Goal: Task Accomplishment & Management: Complete application form

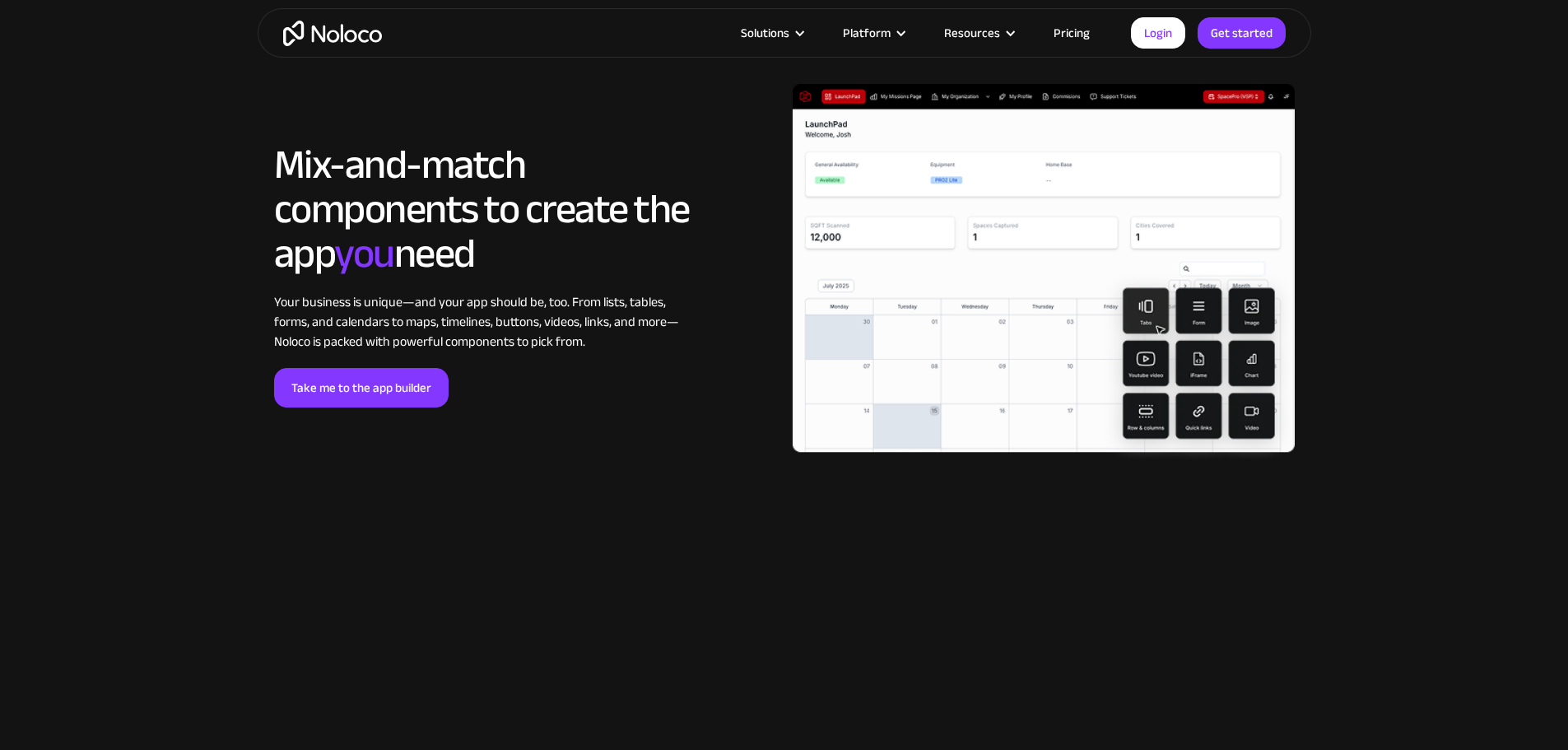
scroll to position [3624, 0]
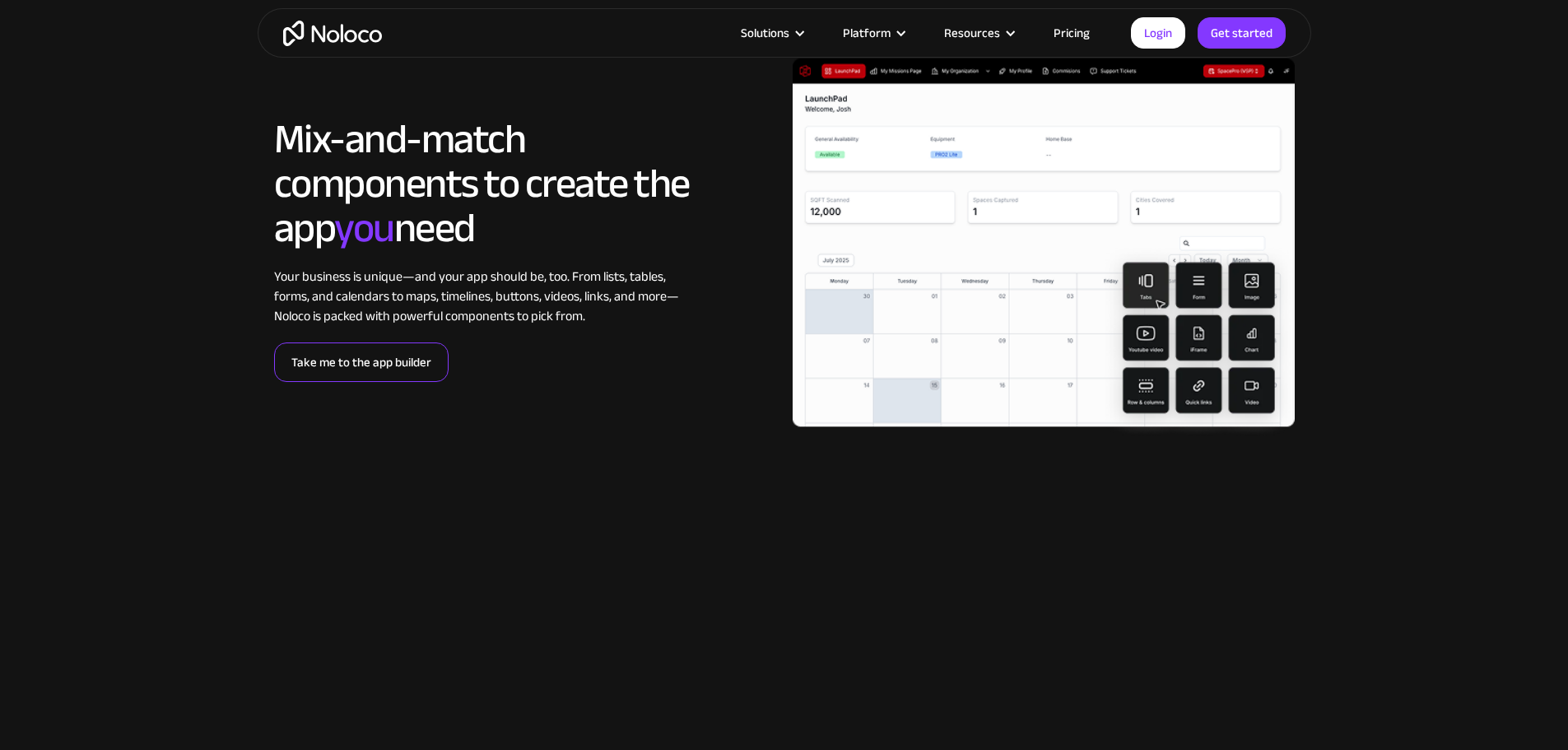
click at [348, 382] on link "Take me to the app builder" at bounding box center [361, 362] width 174 height 40
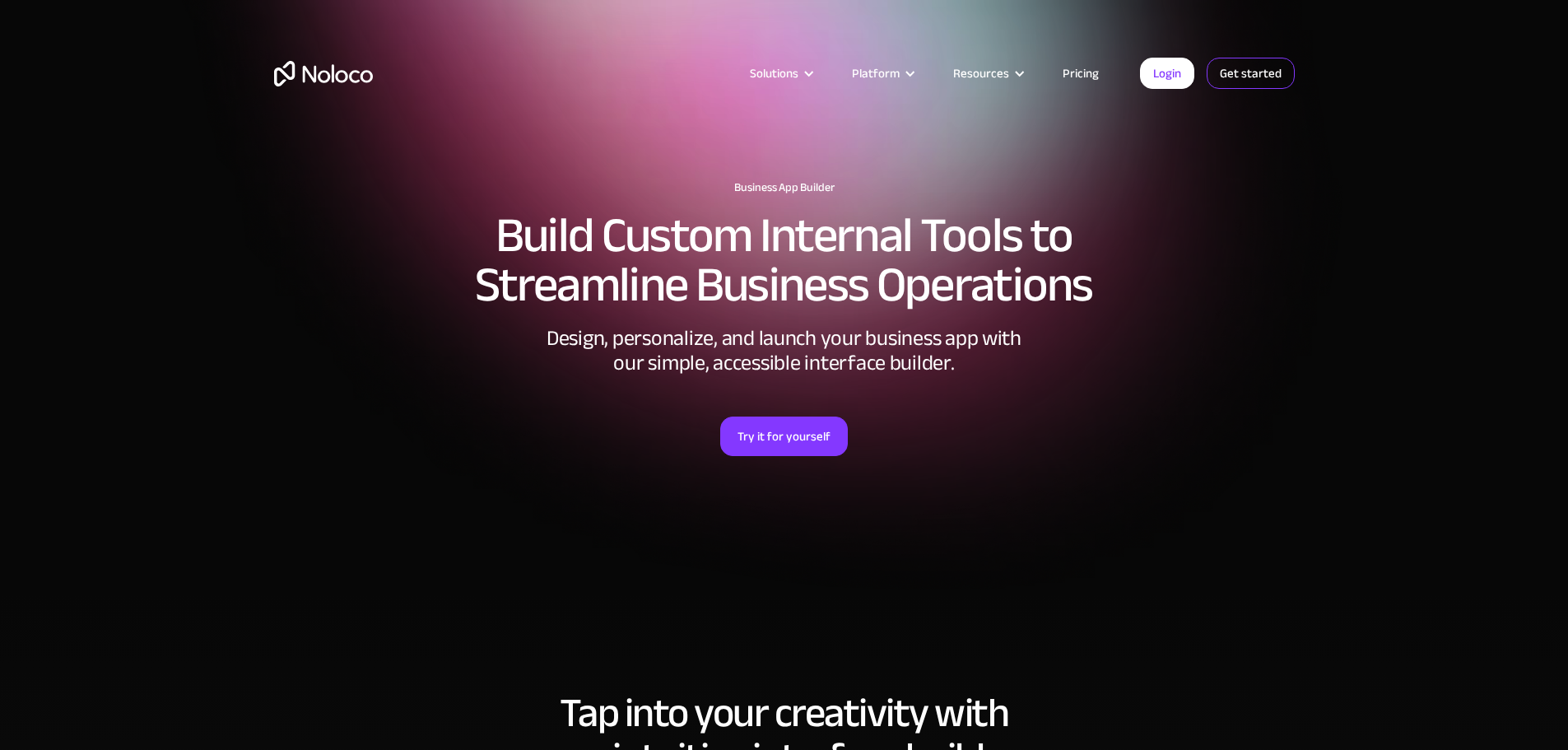
click at [0, 0] on link "Get started" at bounding box center [0, 0] width 0 height 0
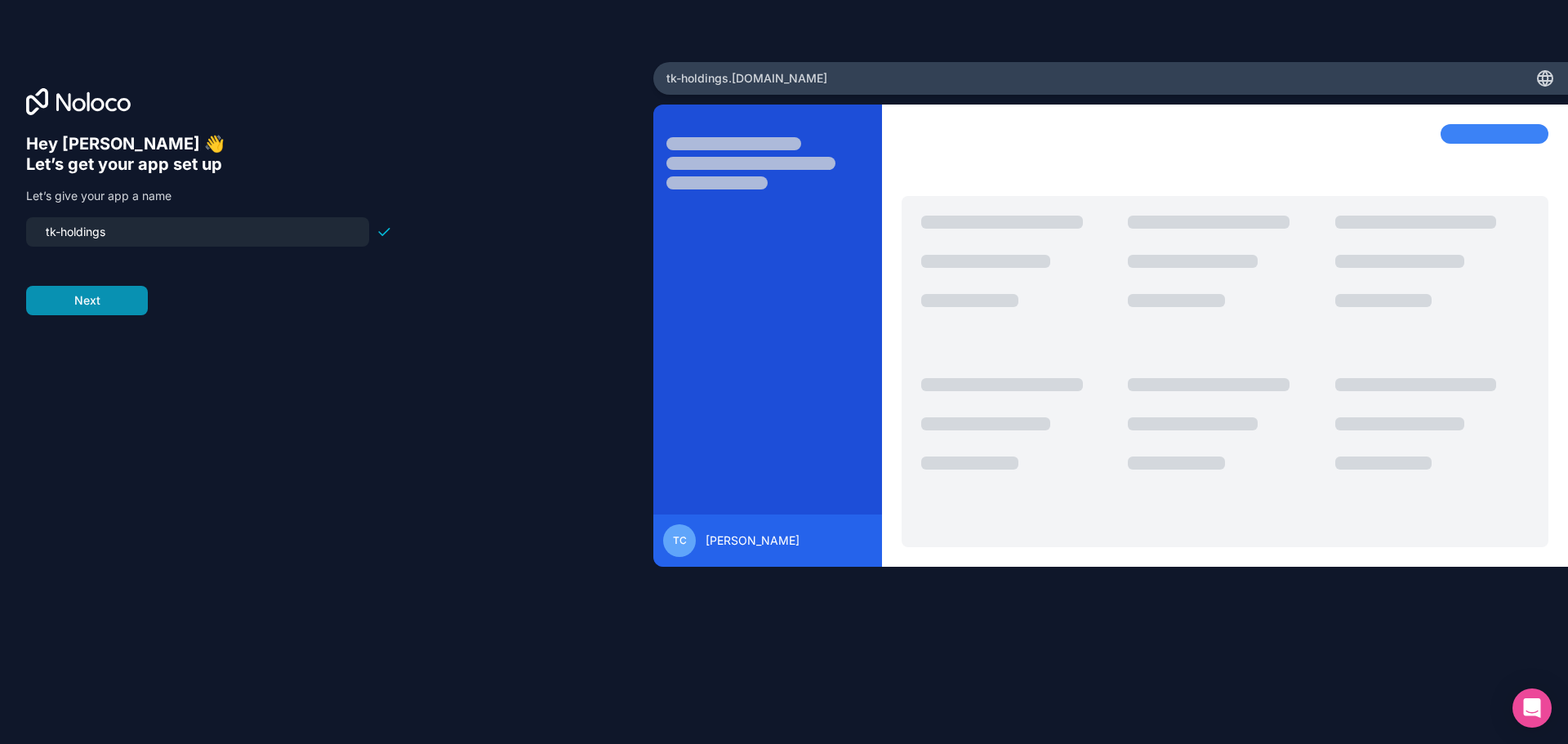
click at [115, 304] on button "Next" at bounding box center [86, 300] width 122 height 30
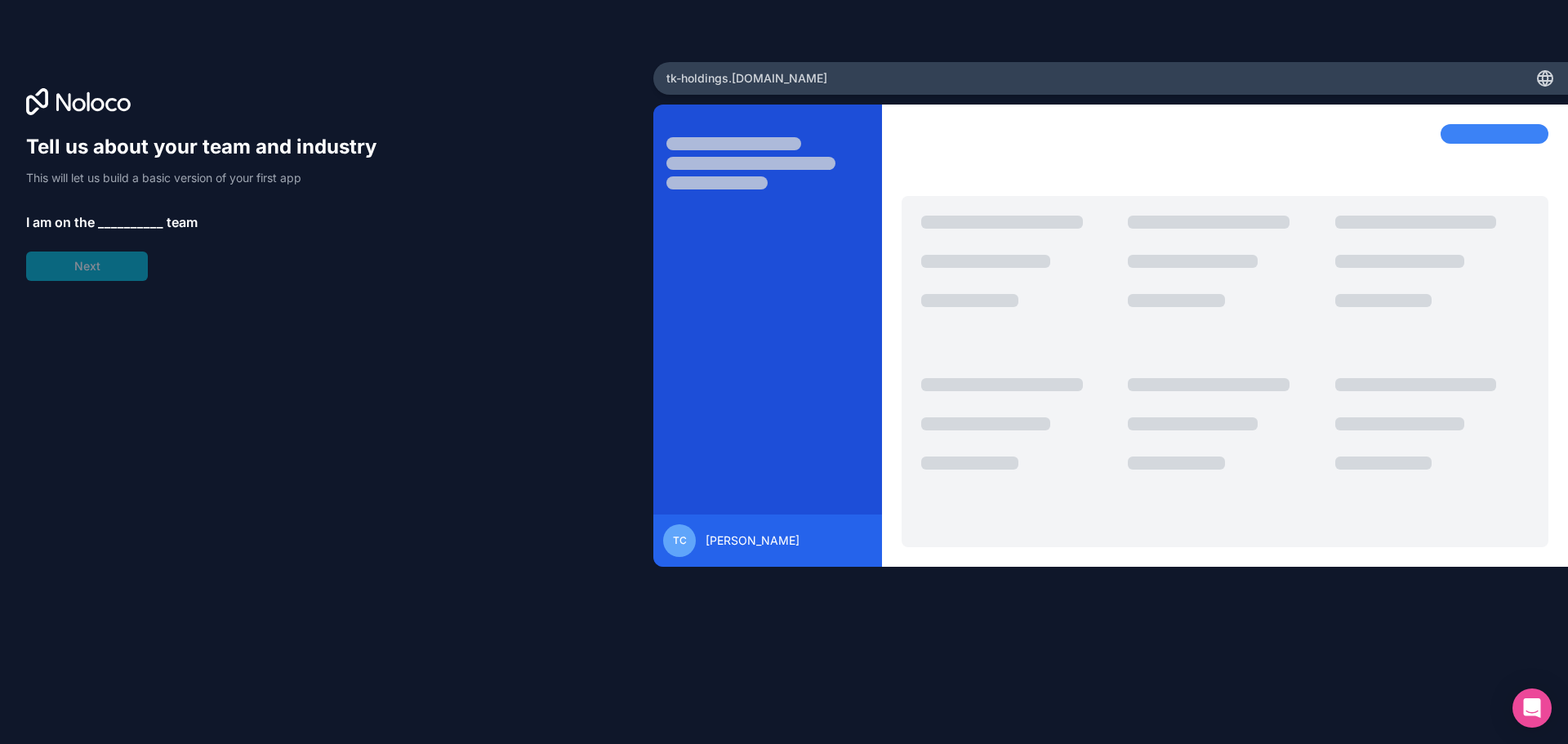
click at [136, 224] on span "__________" at bounding box center [131, 222] width 66 height 20
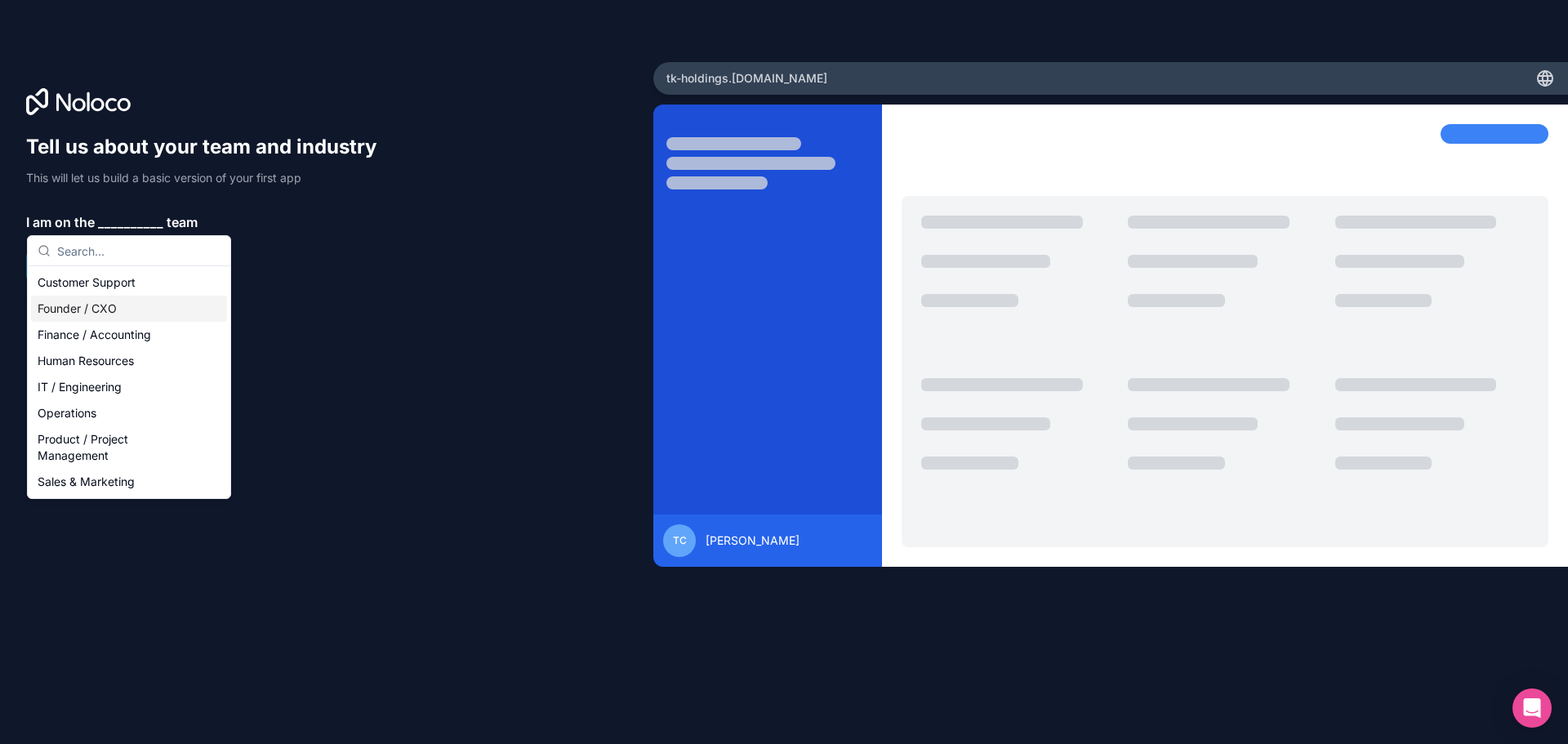
click at [131, 314] on div "Founder / CXO" at bounding box center [129, 308] width 196 height 26
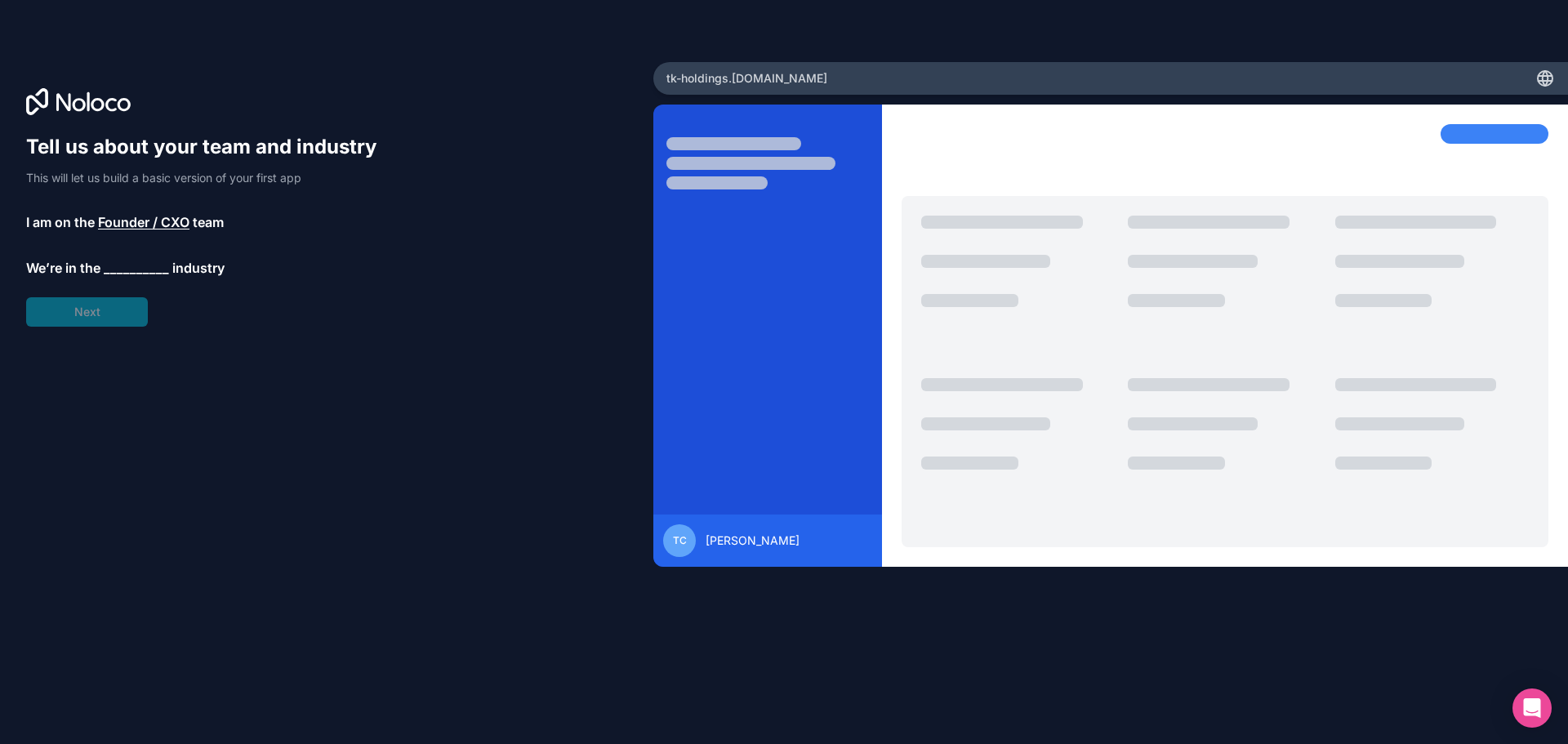
click at [154, 221] on span "Founder / CXO" at bounding box center [144, 222] width 92 height 20
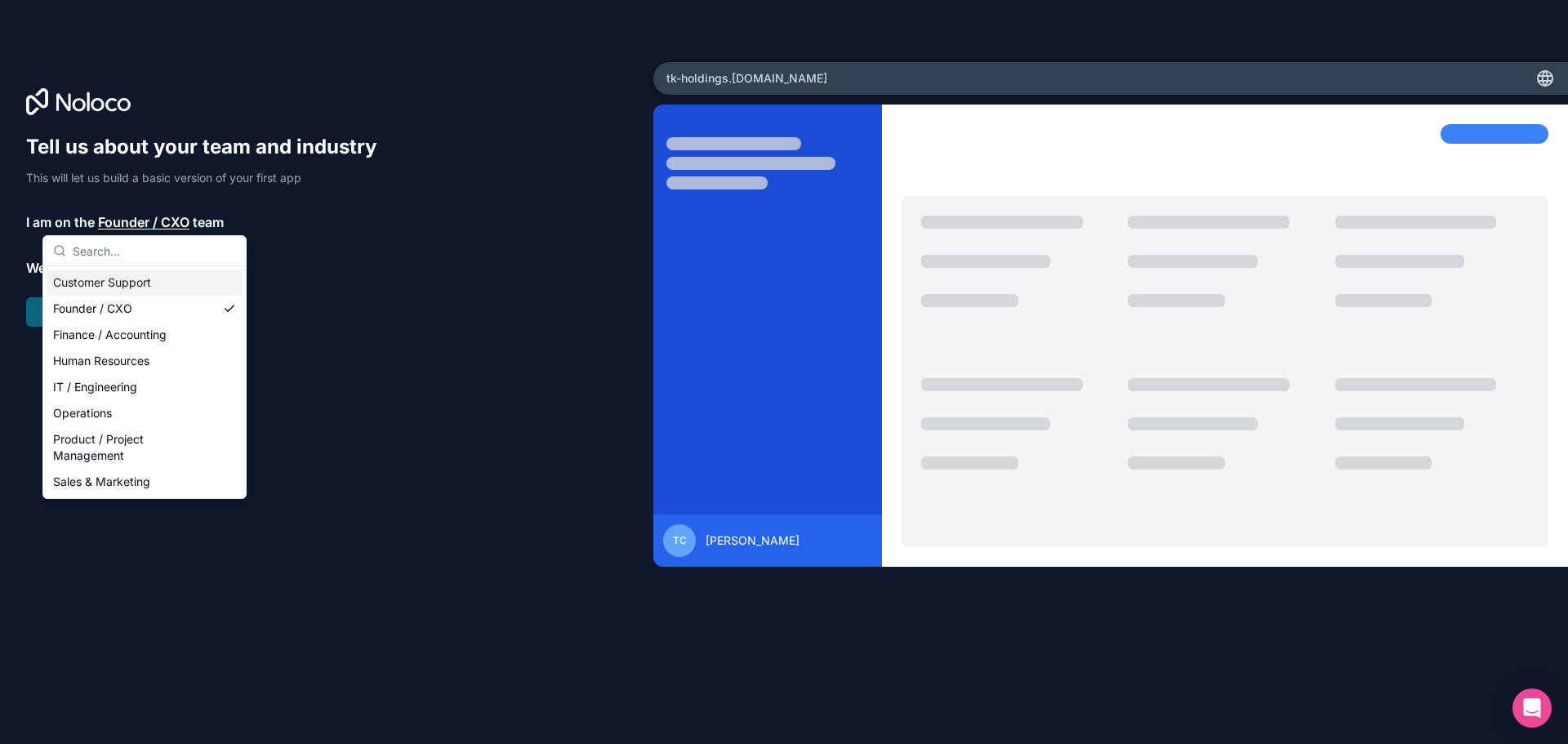
click at [273, 207] on div "Tell us about your team and industry This will let us build a basic version of …" at bounding box center [209, 231] width 366 height 193
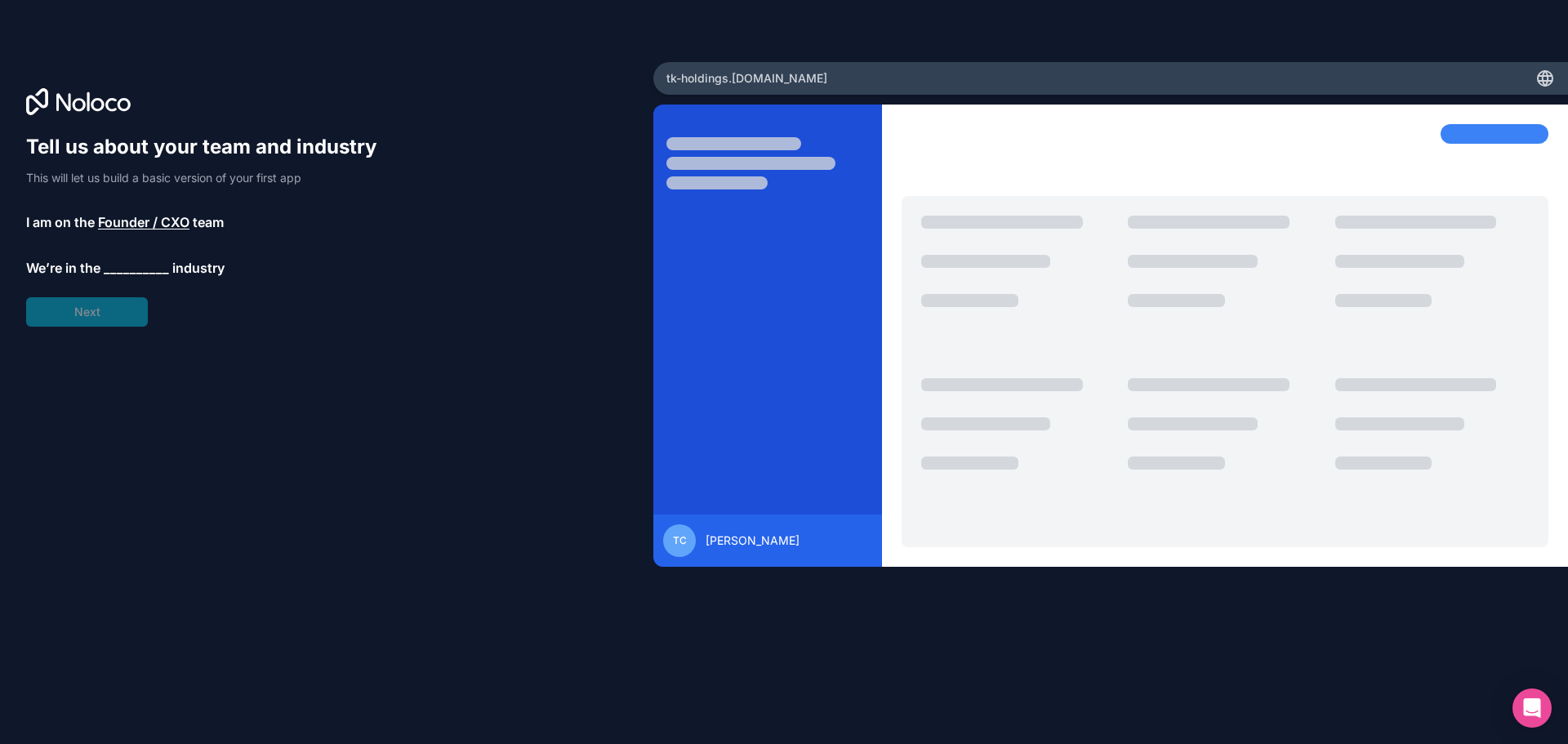
click at [142, 268] on span "__________" at bounding box center [136, 268] width 66 height 20
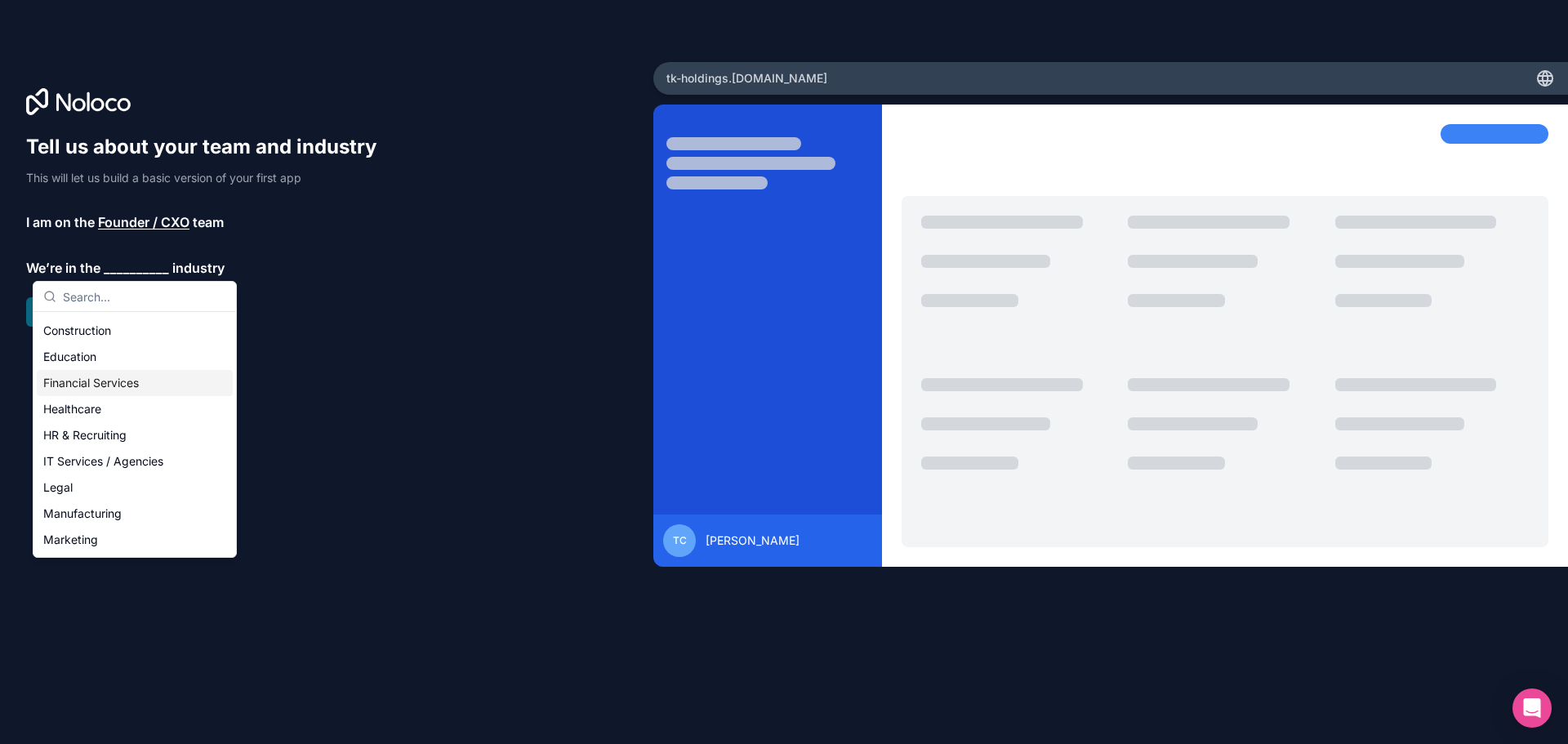
scroll to position [337, 0]
click at [137, 381] on div "Software & Technology" at bounding box center [135, 384] width 196 height 26
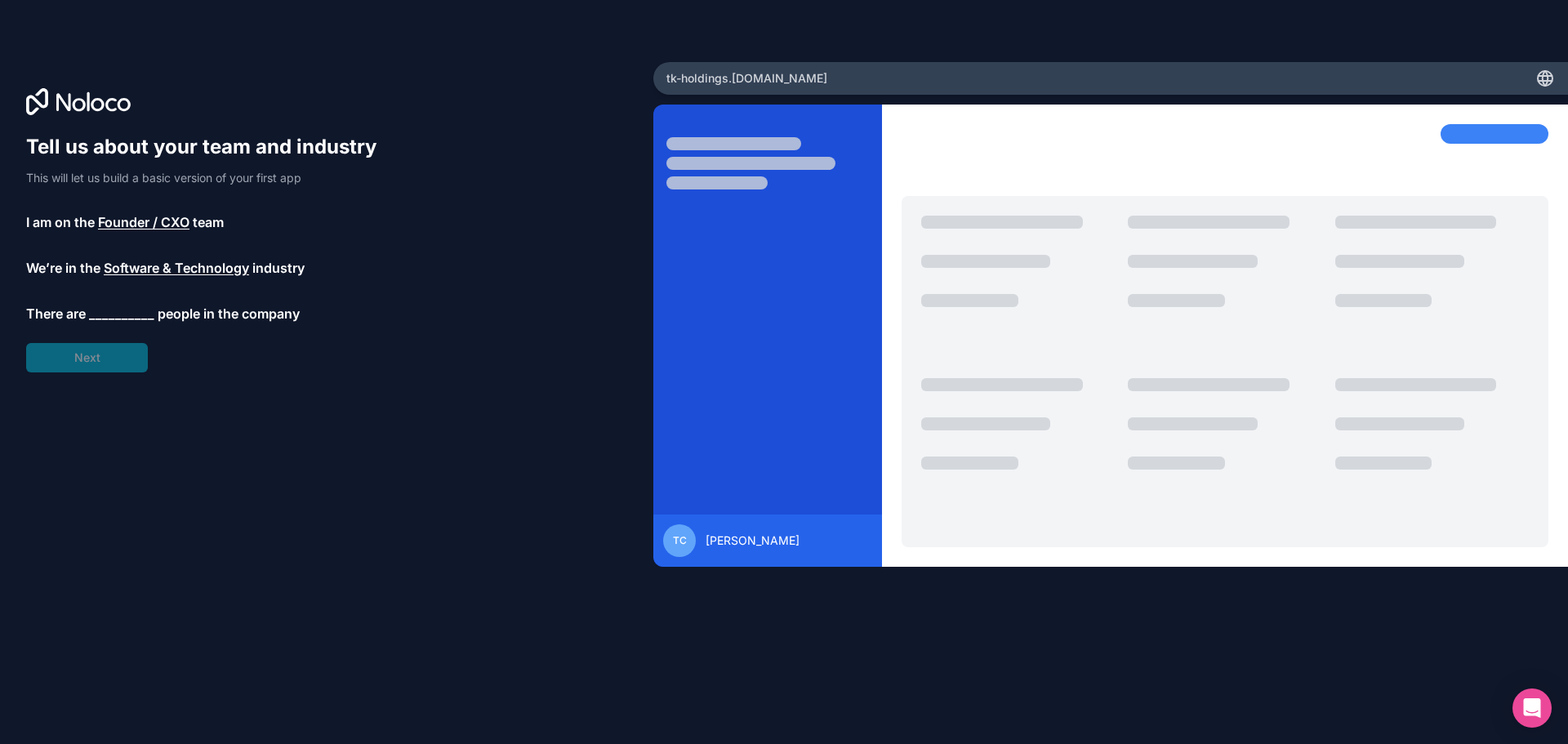
click at [135, 320] on span "__________" at bounding box center [122, 313] width 66 height 20
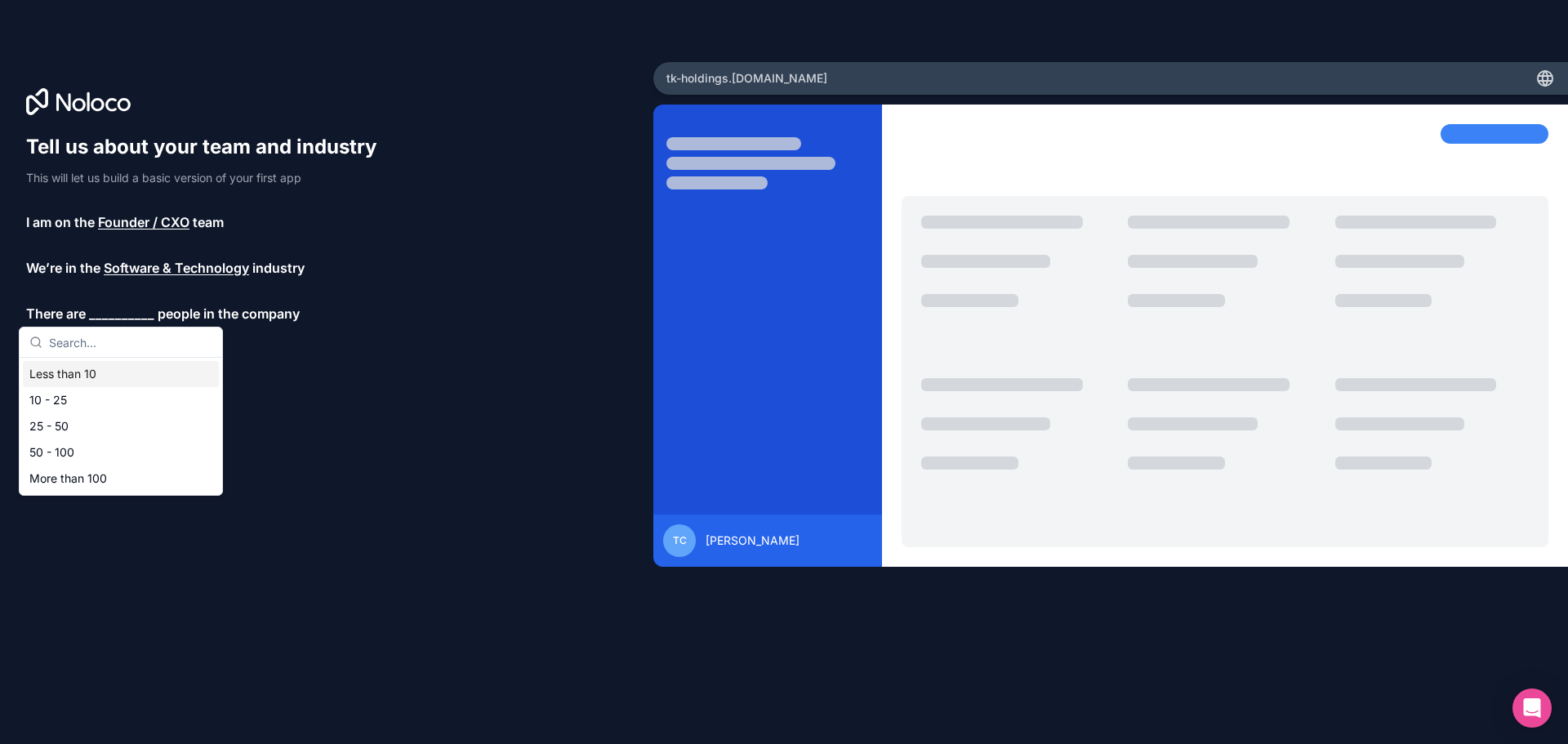
click at [131, 373] on div "Less than 10" at bounding box center [121, 374] width 196 height 26
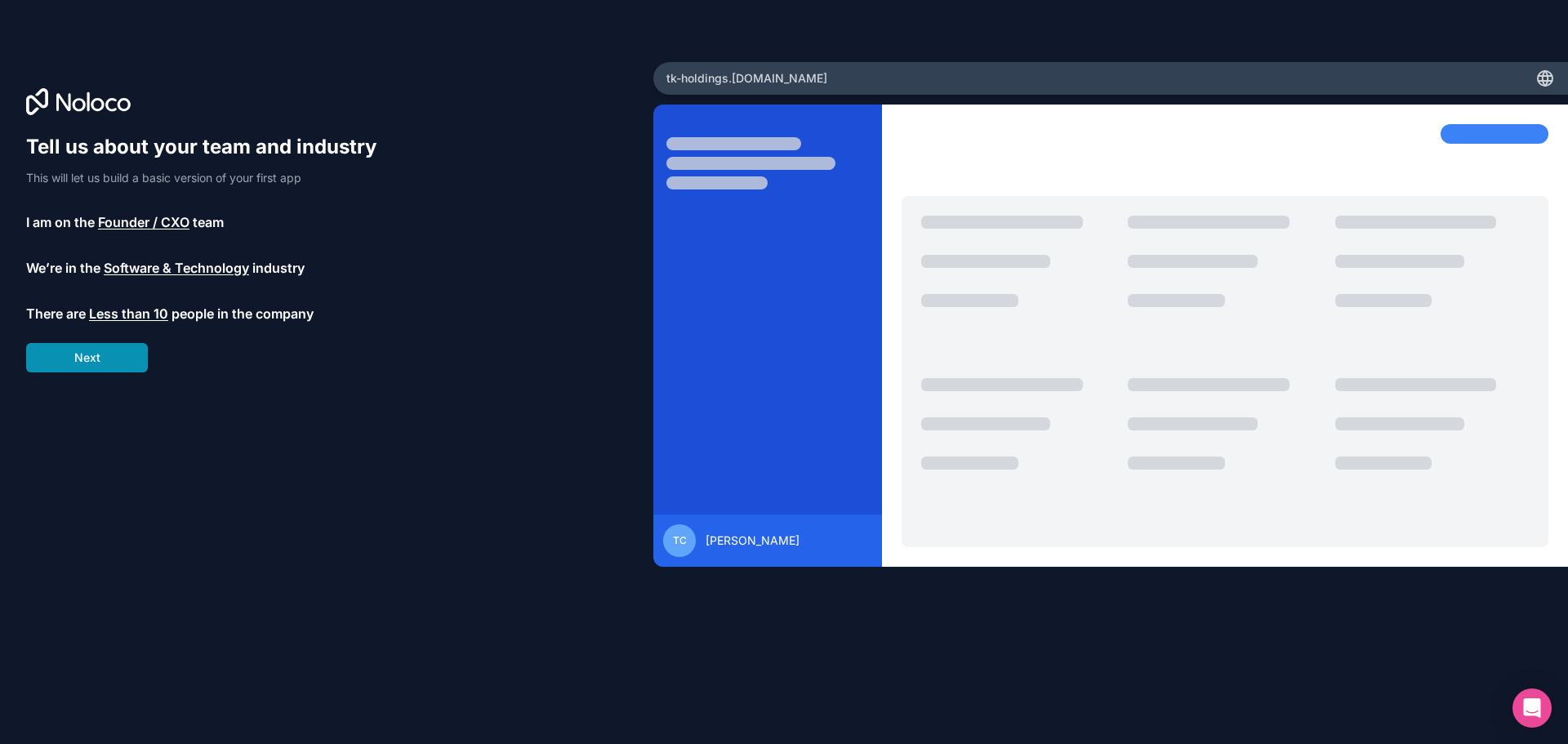
click at [115, 356] on button "Next" at bounding box center [86, 358] width 122 height 30
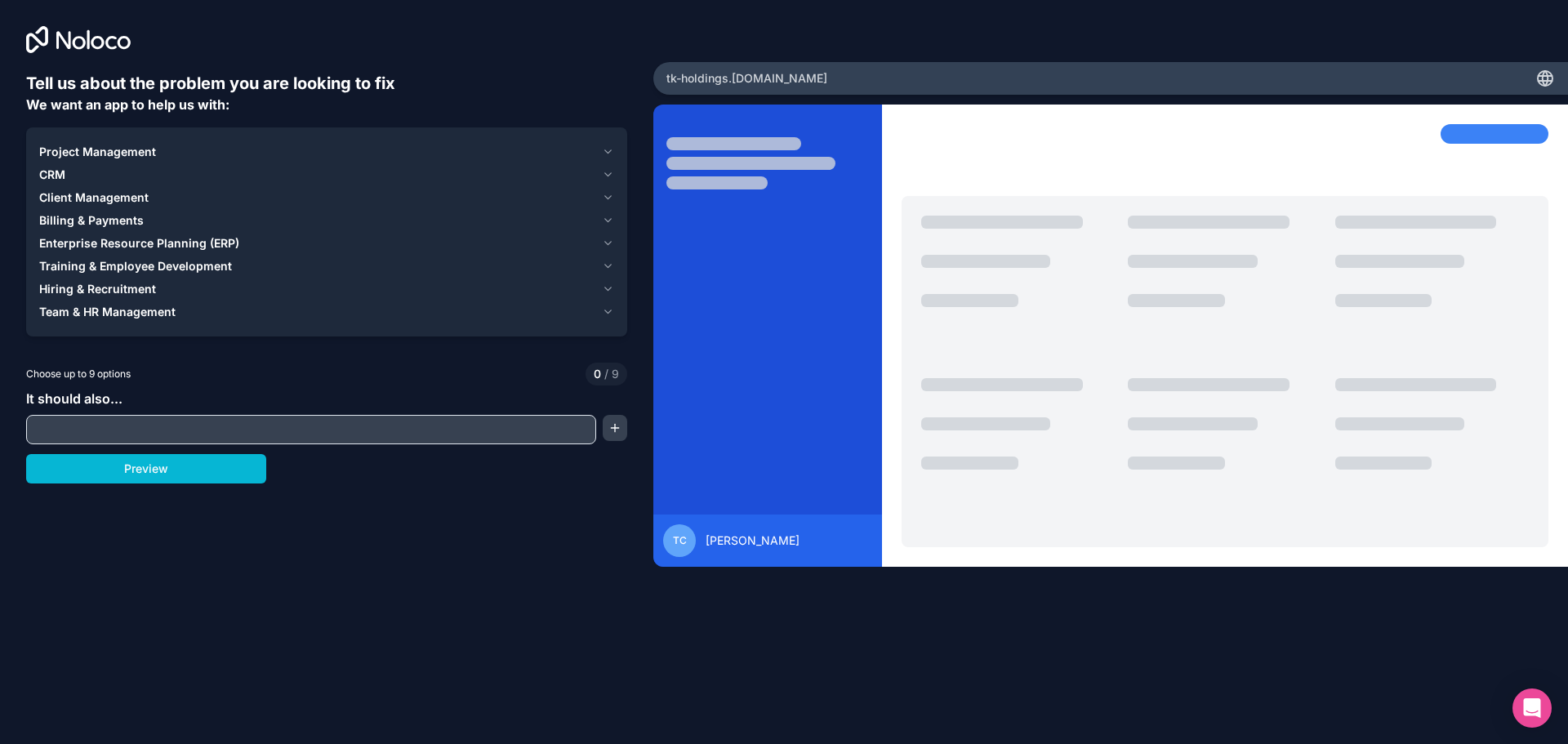
click at [608, 171] on icon "button" at bounding box center [608, 175] width 13 height 14
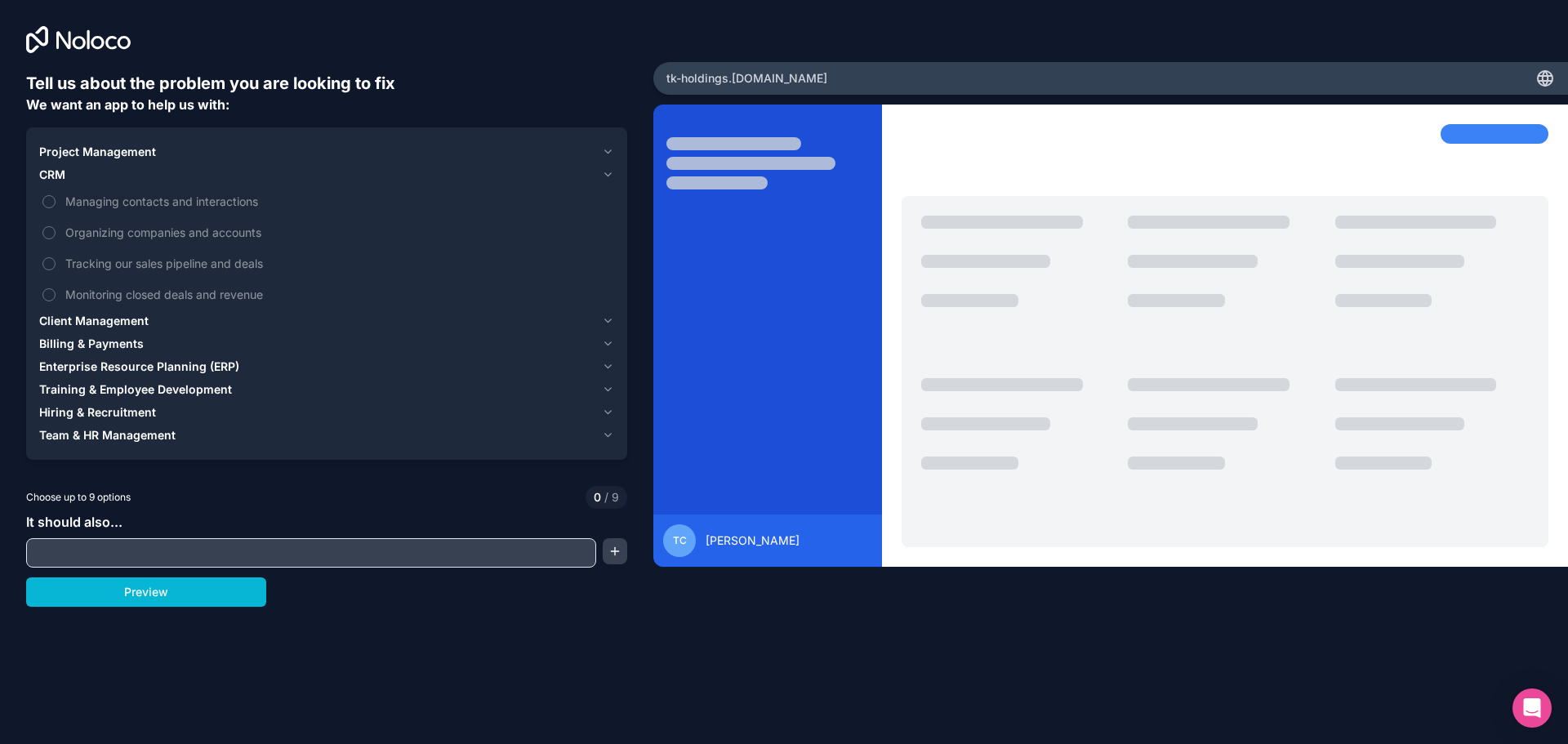
click at [233, 364] on span "Enterprise Resource Planning (ERP)" at bounding box center [140, 367] width 200 height 16
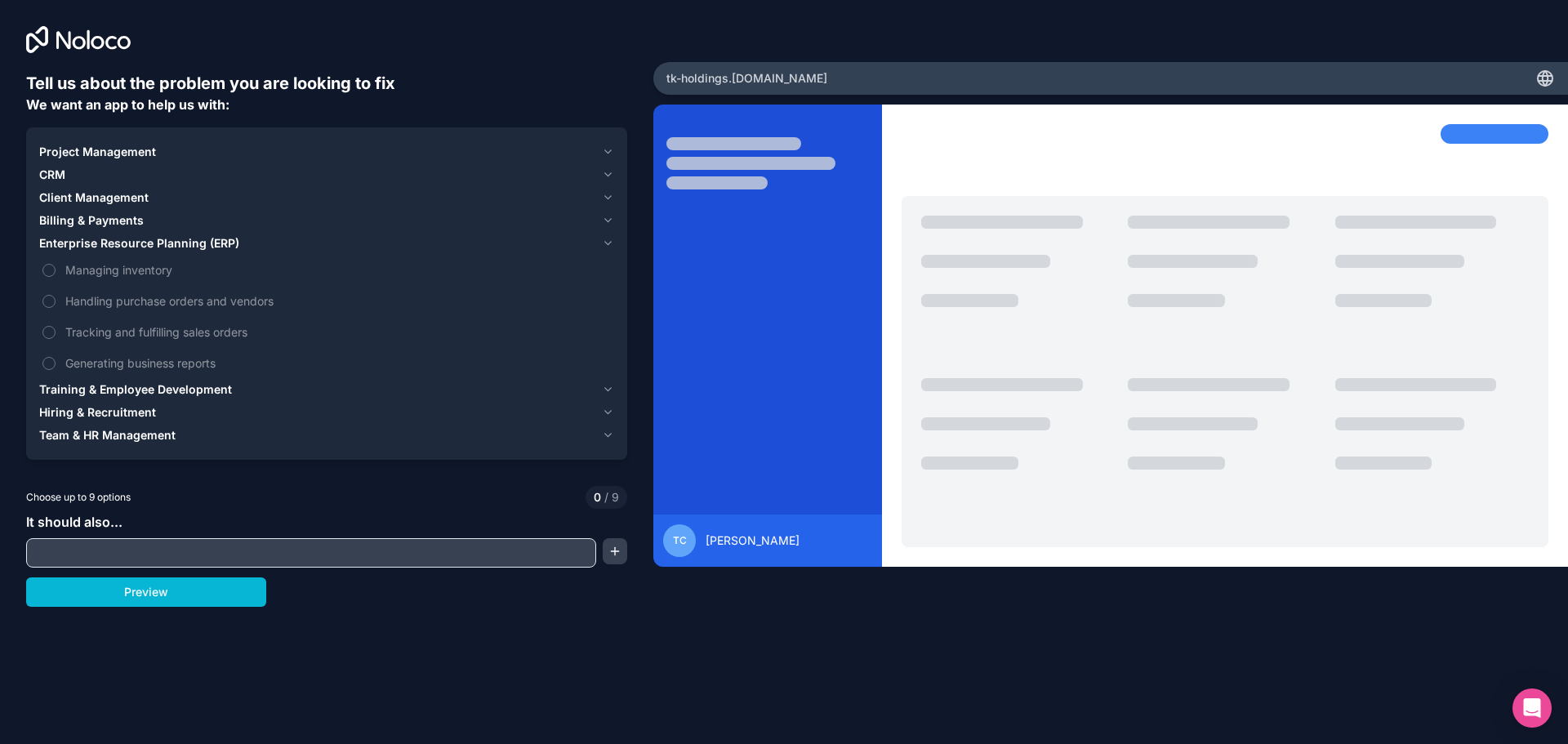
click at [131, 156] on span "Project Management" at bounding box center [98, 152] width 117 height 16
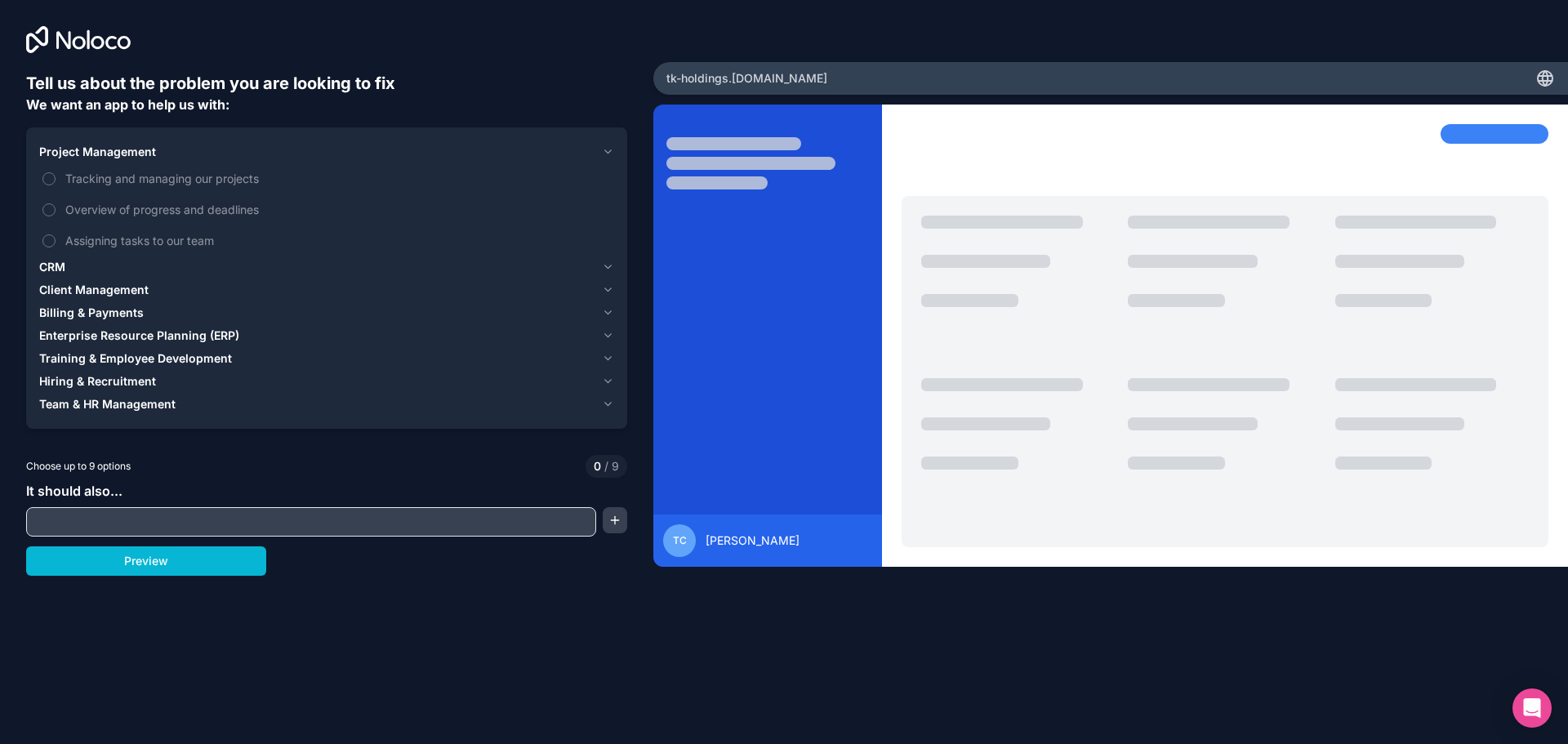
click at [124, 519] on input "text" at bounding box center [312, 522] width 562 height 23
paste input "I’m looking to build LifeSync, an all-in-one personal productivity app in Glide…"
type input "I’m looking to build LifeSync, an all-in-one personal productivity app in Glide…"
click at [611, 523] on button "button" at bounding box center [614, 520] width 24 height 26
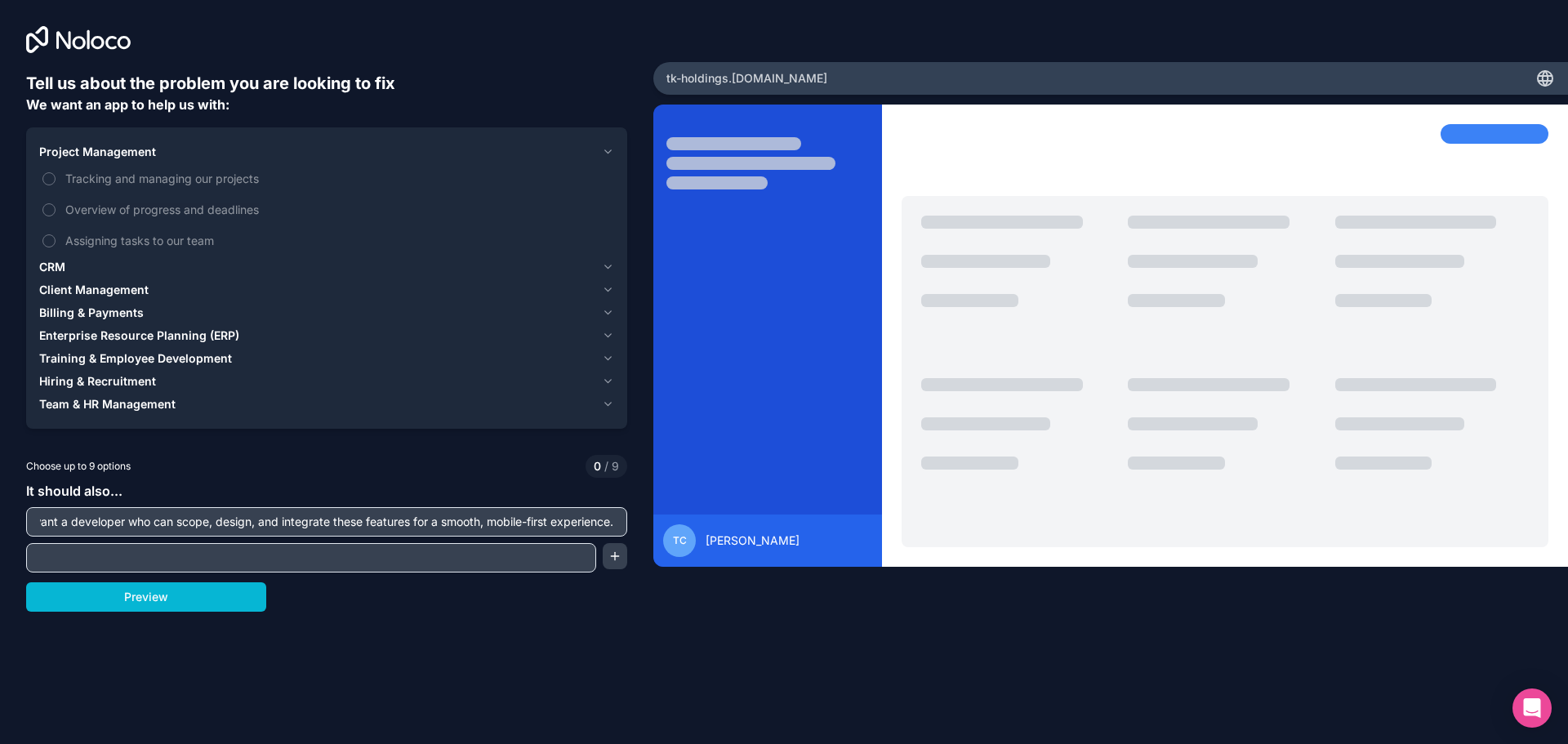
scroll to position [0, 0]
click at [240, 594] on button "Preview" at bounding box center [146, 597] width 240 height 30
click at [606, 271] on icon "button" at bounding box center [608, 267] width 13 height 14
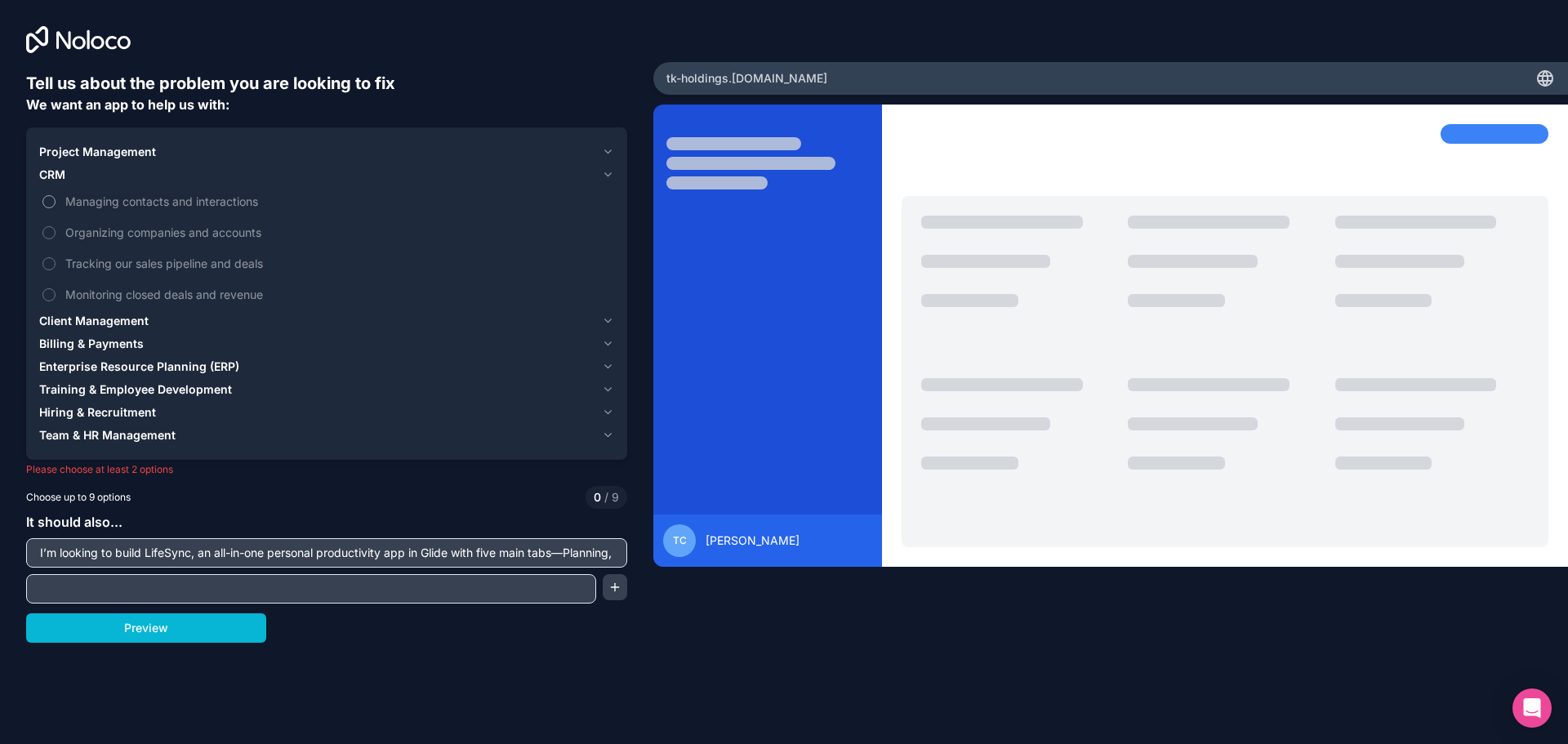
click at [48, 199] on button "Managing contacts and interactions" at bounding box center [49, 202] width 14 height 14
click at [146, 322] on span "Client Management" at bounding box center [95, 321] width 110 height 16
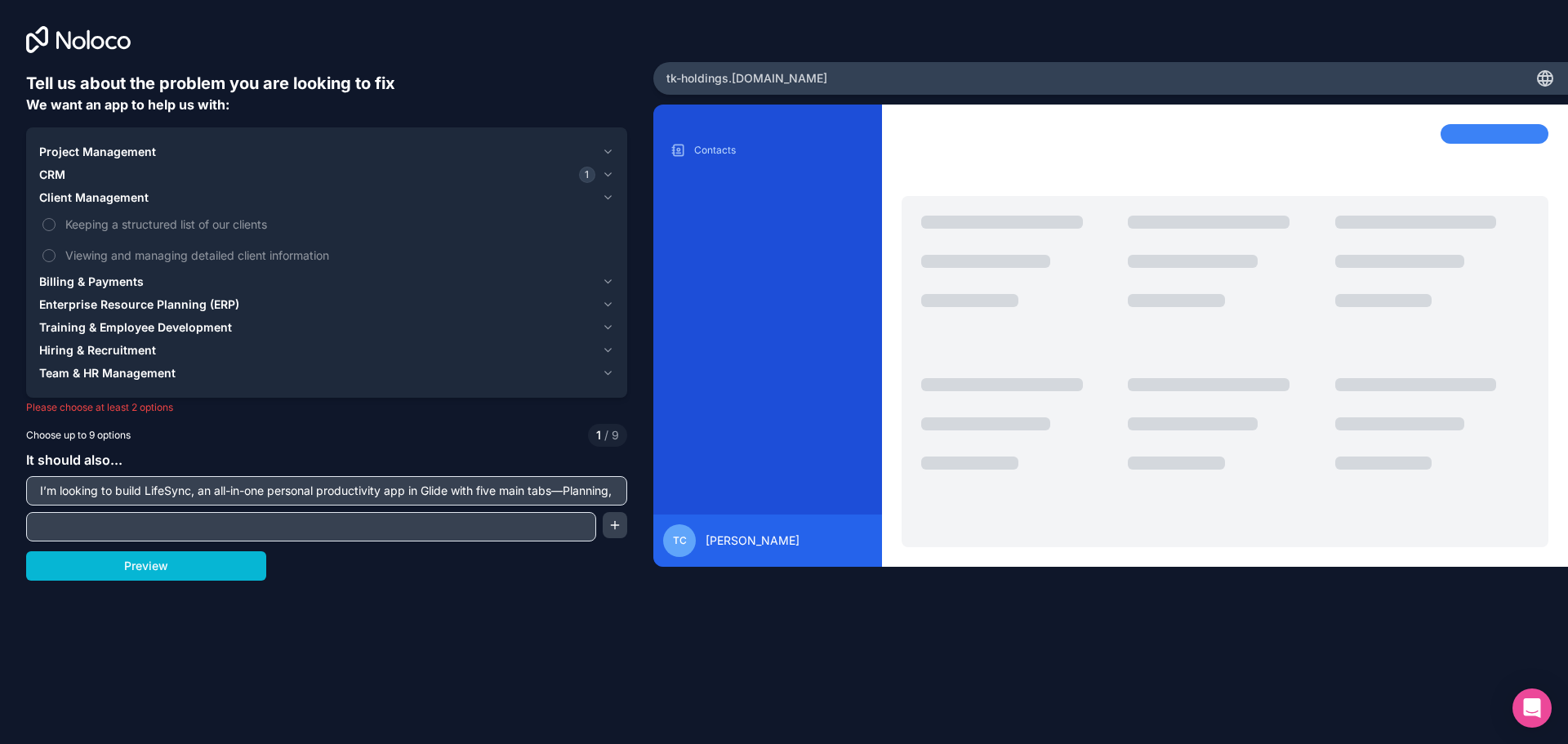
click at [158, 278] on div "Billing & Payments" at bounding box center [318, 282] width 557 height 16
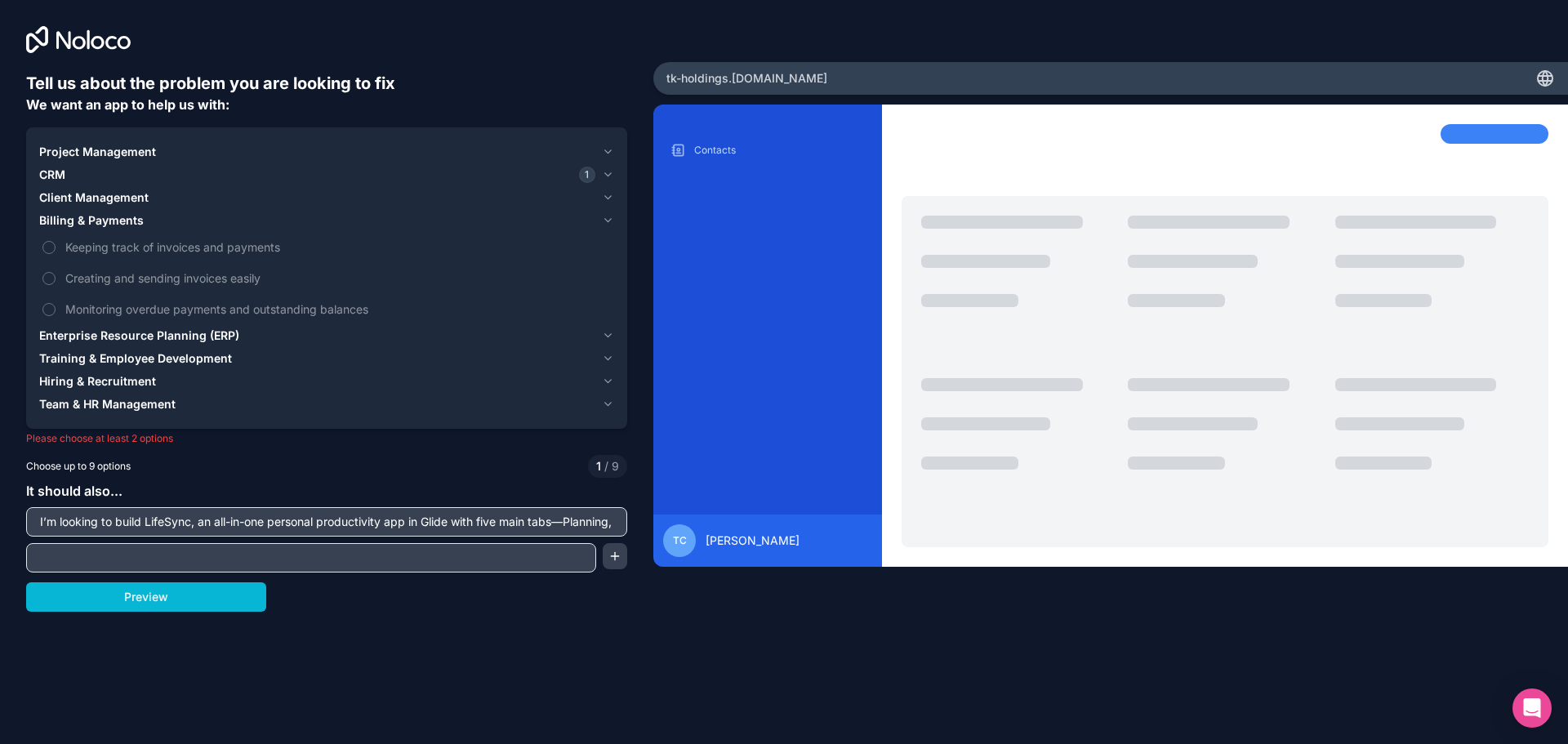
click at [170, 330] on span "Enterprise Resource Planning (ERP)" at bounding box center [140, 336] width 200 height 16
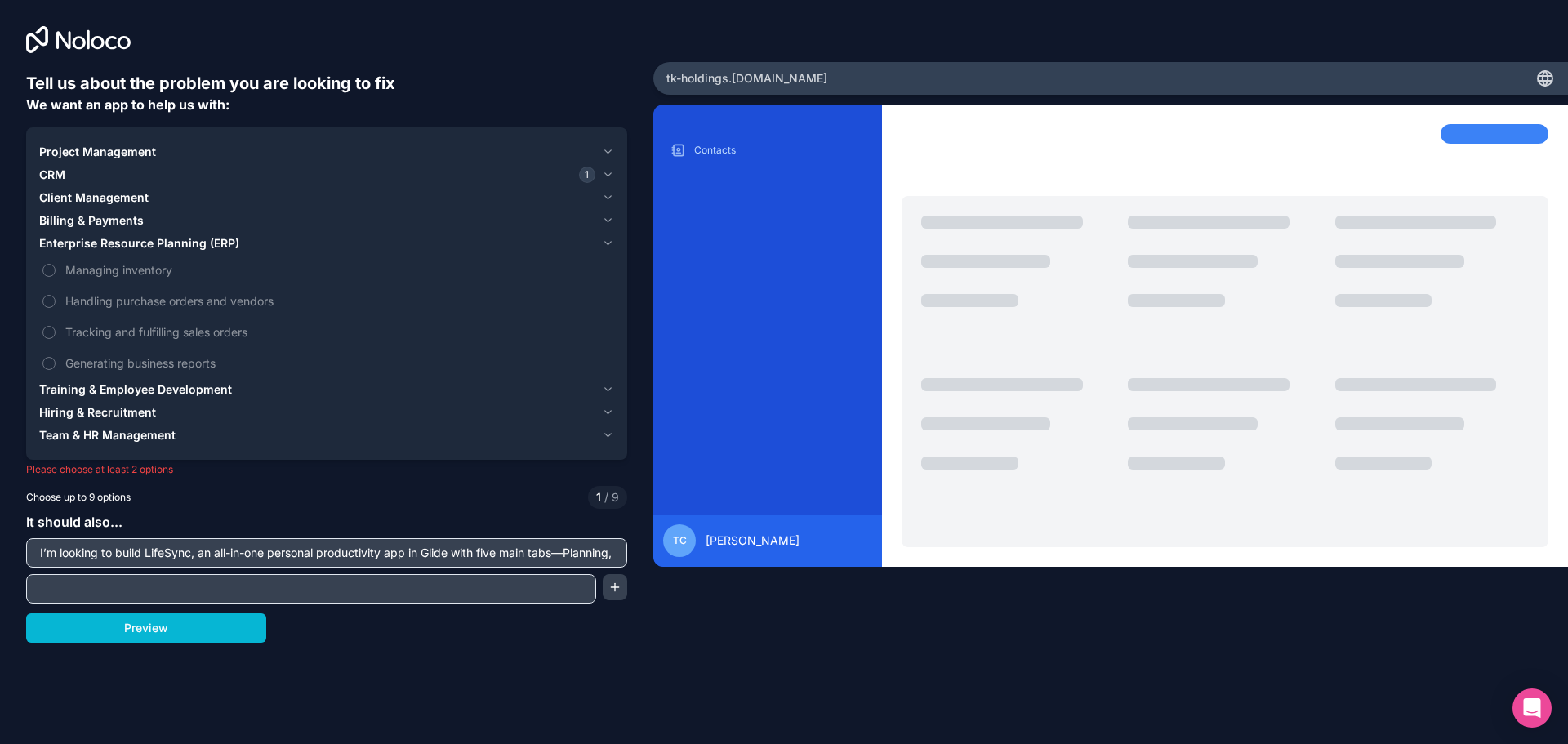
click at [177, 388] on span "Training & Employee Development" at bounding box center [136, 390] width 193 height 16
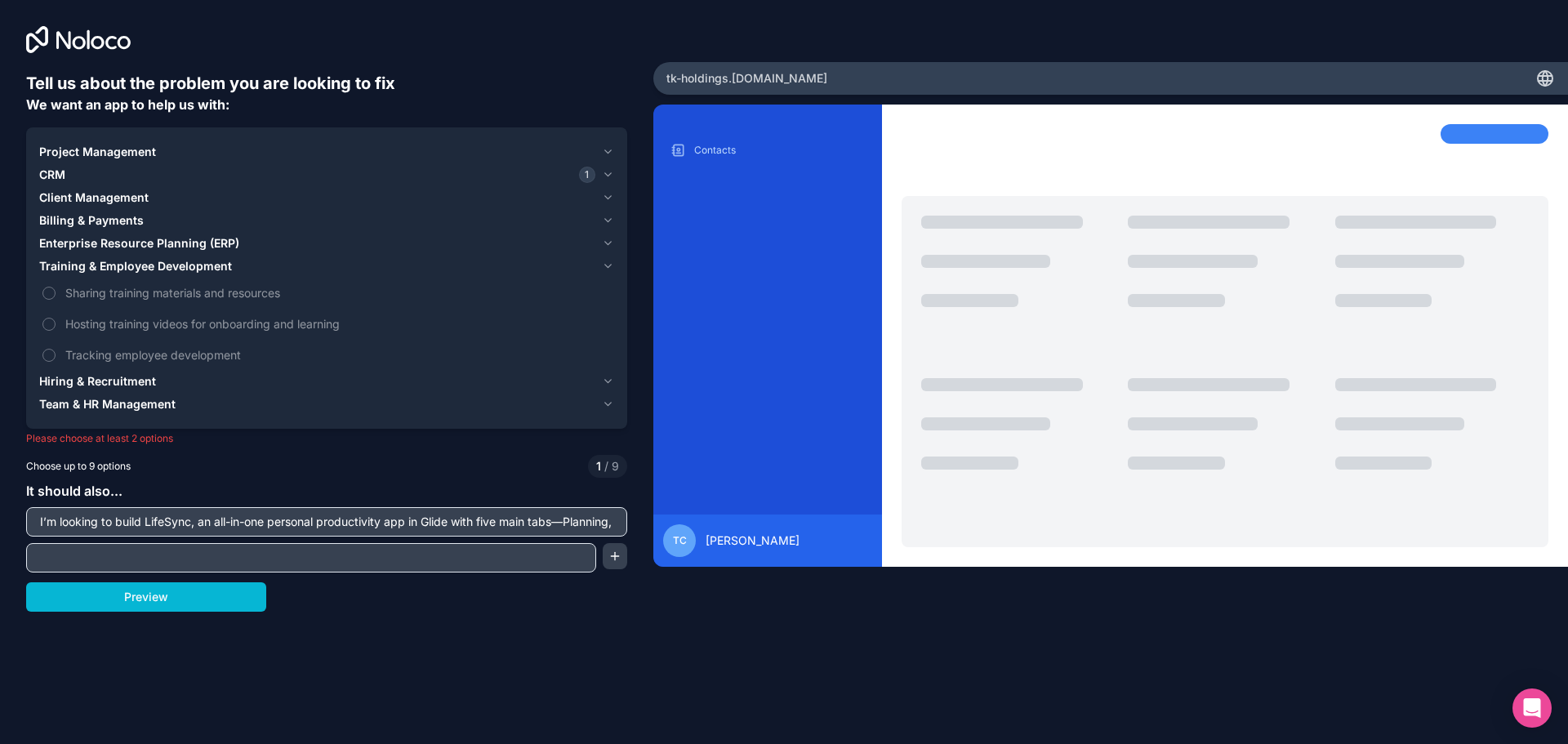
click at [168, 401] on span "Team & HR Management" at bounding box center [107, 404] width 136 height 16
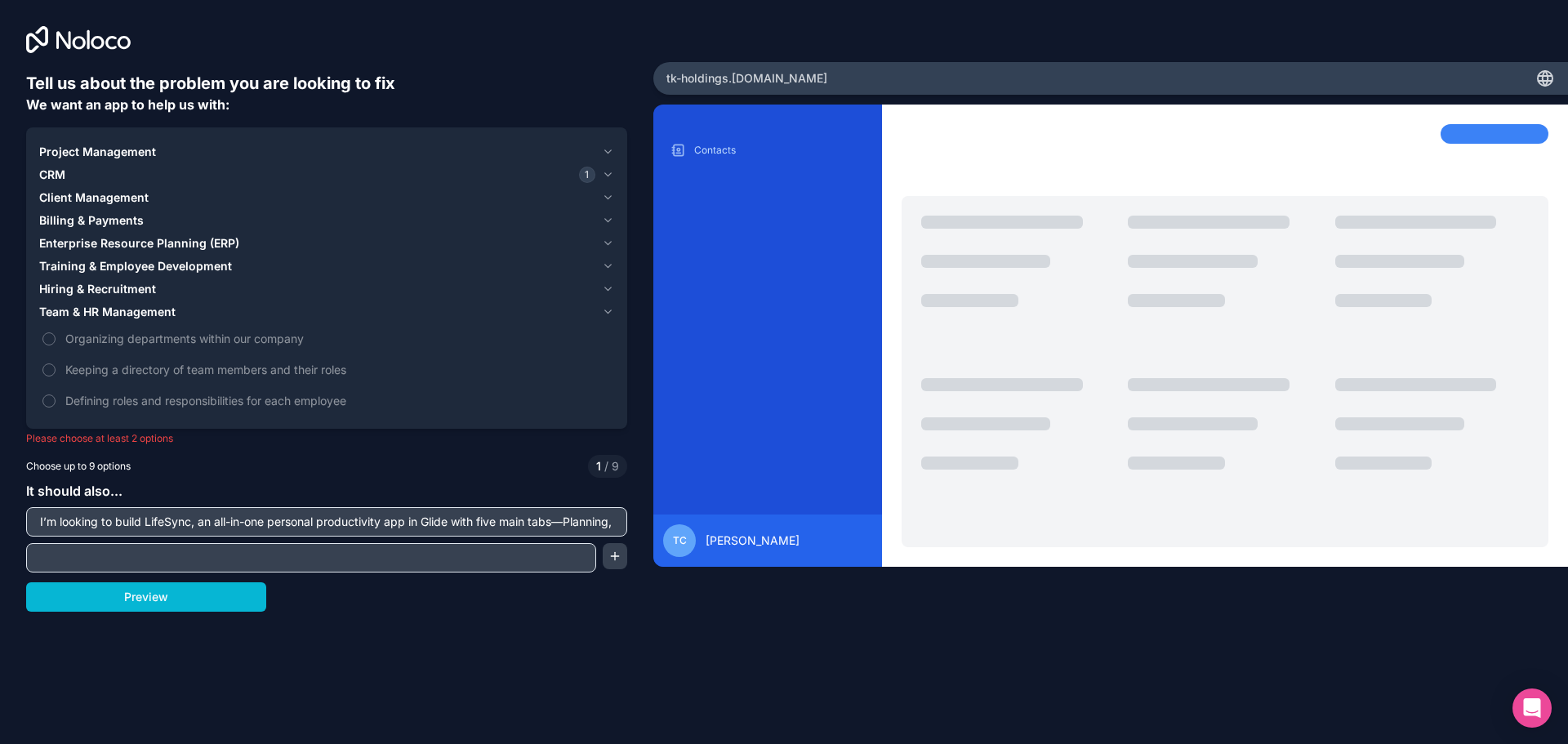
click at [440, 531] on input "I’m looking to build LifeSync, an all-in-one personal productivity app in Glide…" at bounding box center [327, 522] width 593 height 23
click at [227, 590] on button "Preview" at bounding box center [146, 597] width 240 height 30
click at [195, 167] on div "CRM 1" at bounding box center [318, 175] width 557 height 16
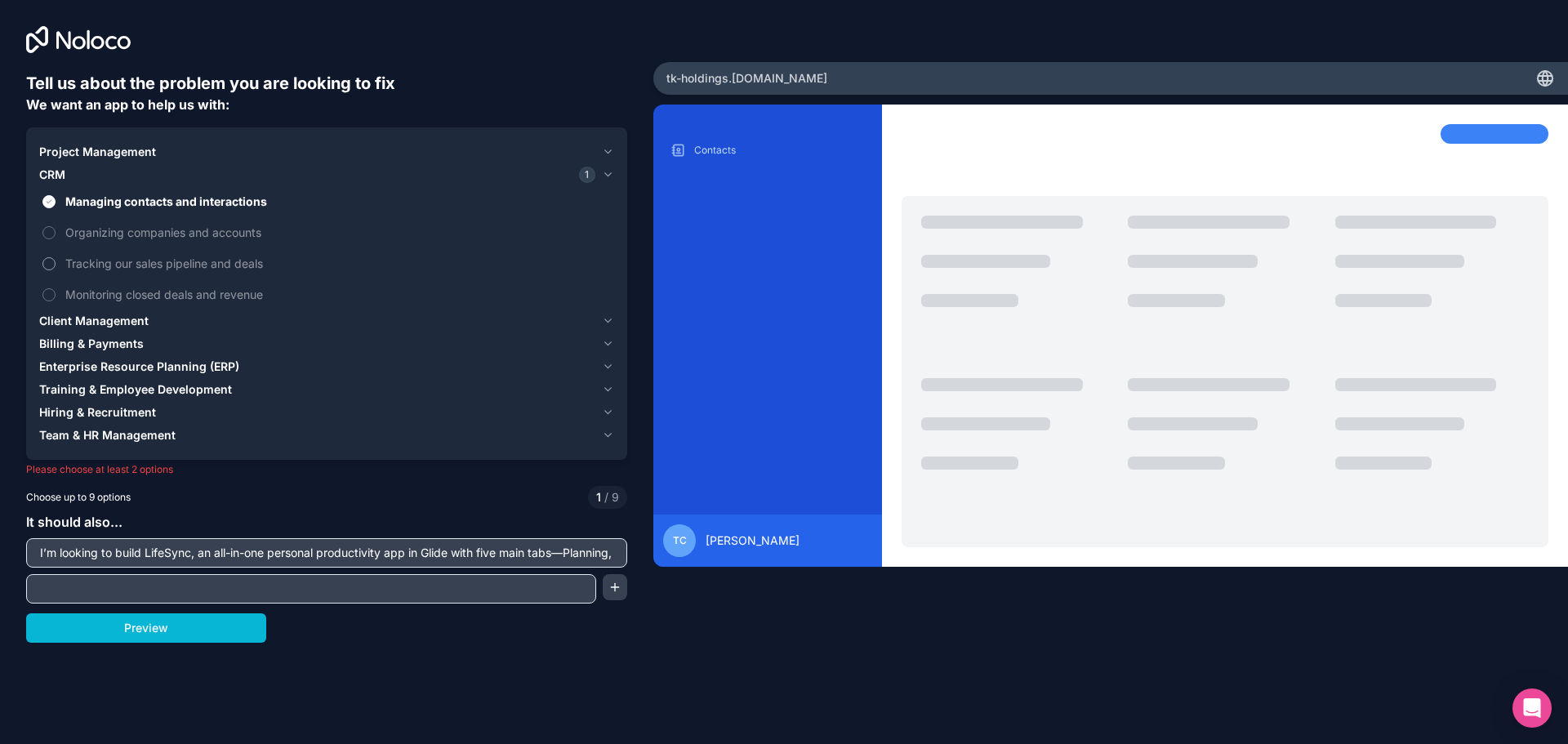
click at [261, 266] on span "Tracking our sales pipeline and deals" at bounding box center [339, 263] width 546 height 17
click at [56, 266] on button "Tracking our sales pipeline and deals" at bounding box center [49, 264] width 14 height 14
click at [242, 631] on button "Preview" at bounding box center [146, 628] width 240 height 30
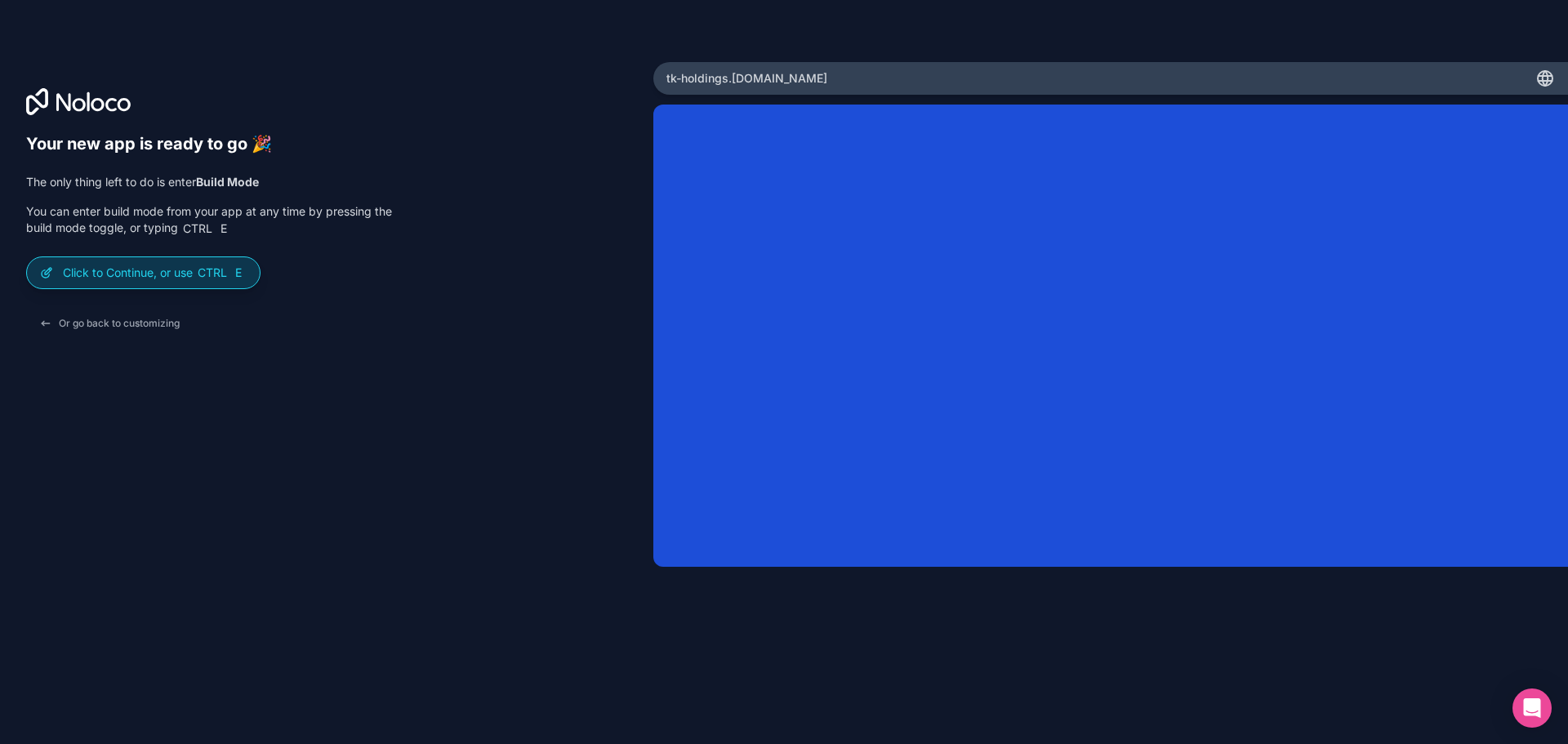
click at [162, 277] on p "Click to Continue, or use Ctrl E" at bounding box center [155, 273] width 184 height 16
